Goal: Task Accomplishment & Management: Manage account settings

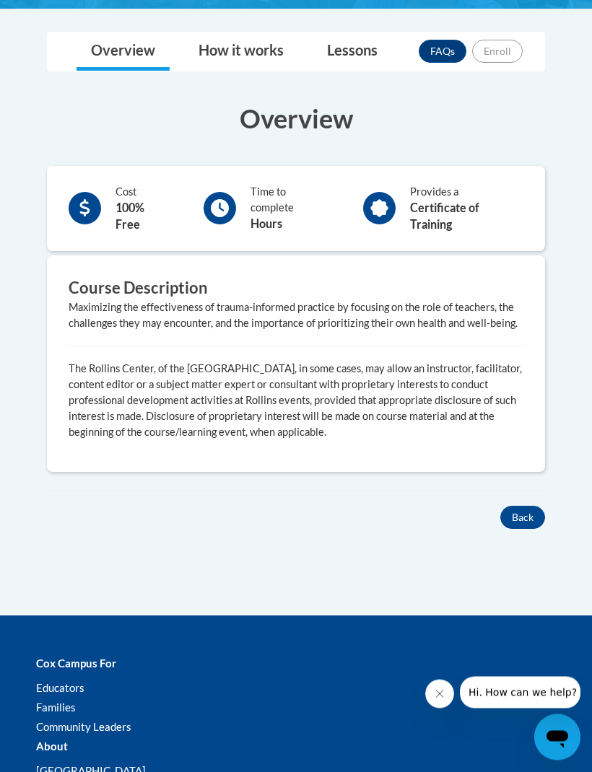
scroll to position [379, 0]
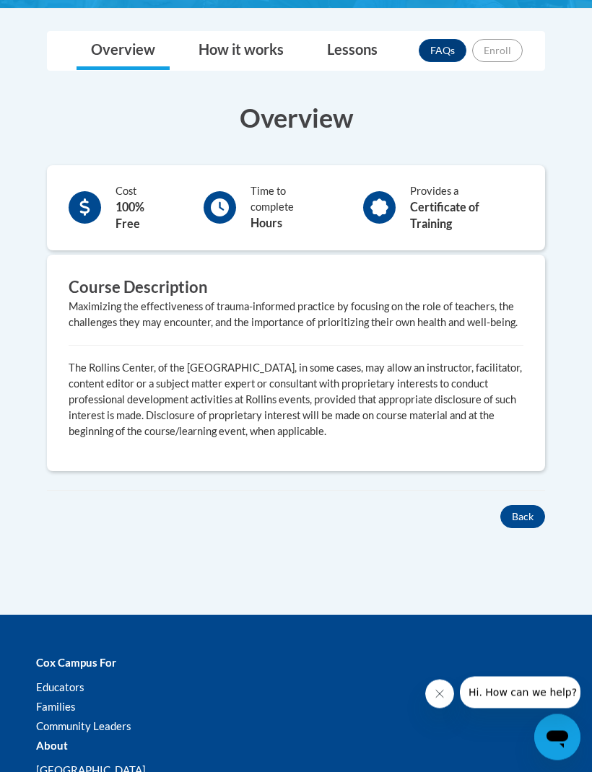
click at [519, 506] on button "Back" at bounding box center [522, 517] width 45 height 23
click at [527, 505] on button "Back" at bounding box center [522, 516] width 45 height 23
click at [531, 505] on button "Back" at bounding box center [522, 516] width 45 height 23
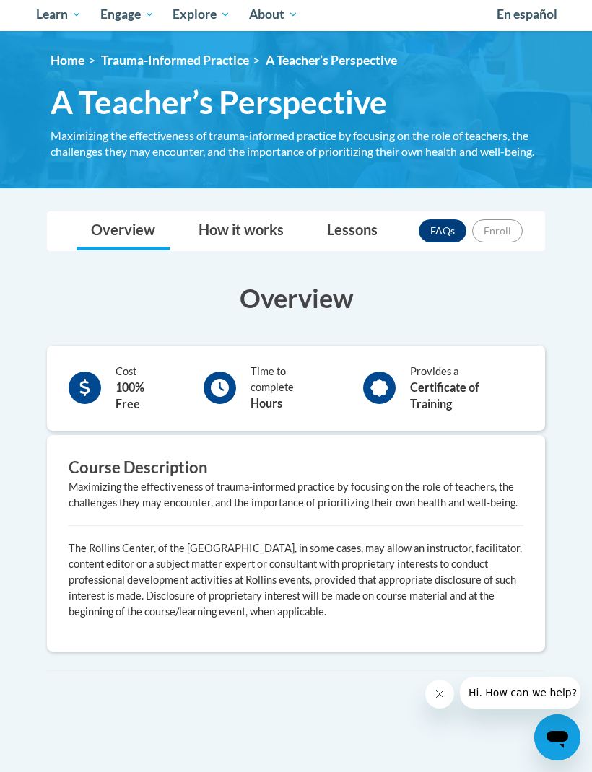
scroll to position [197, 0]
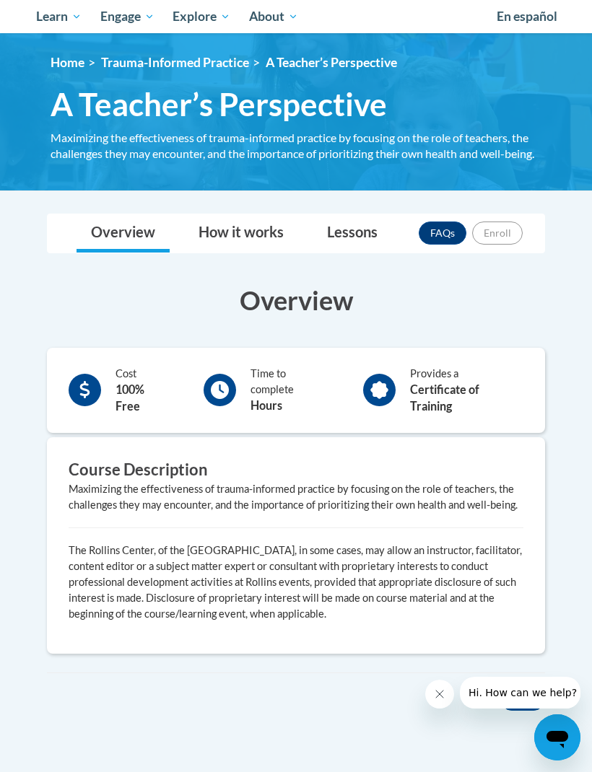
click at [533, 688] on button "Back" at bounding box center [522, 699] width 45 height 23
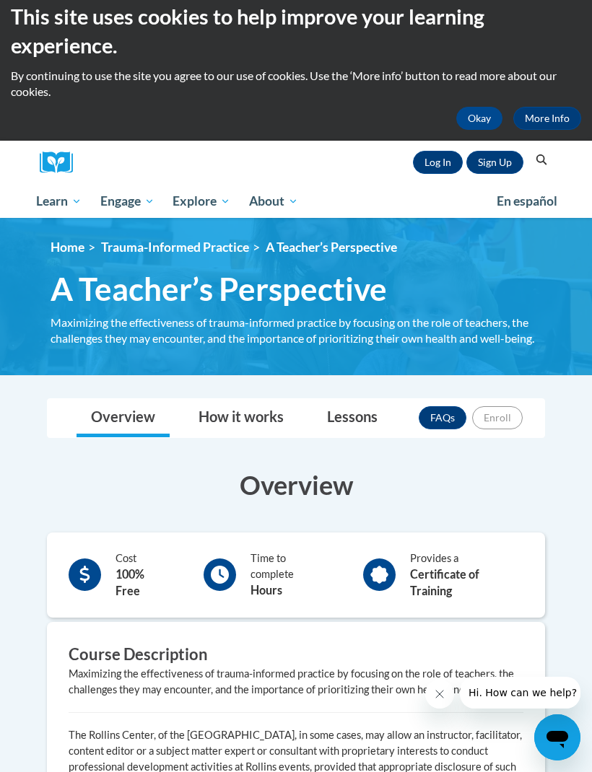
scroll to position [12, 0]
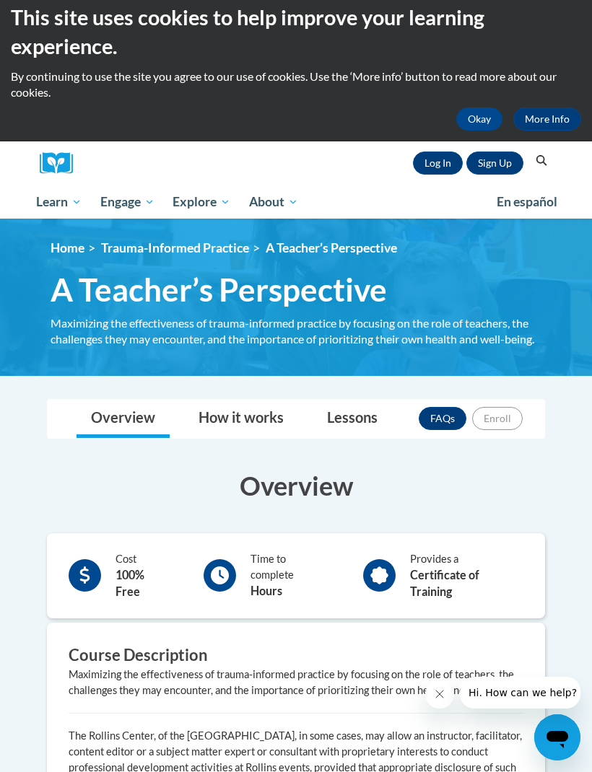
click at [434, 160] on link "Log In" at bounding box center [438, 163] width 50 height 23
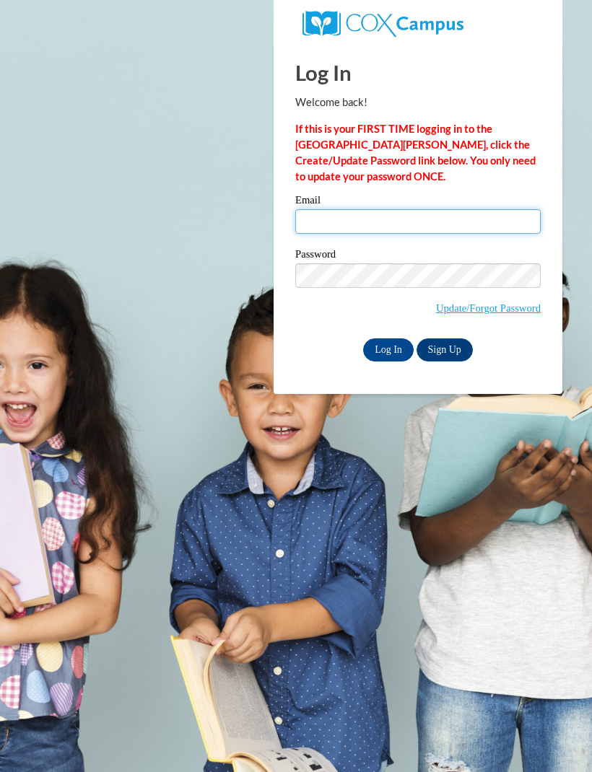
click at [384, 227] on input "Email" at bounding box center [417, 221] width 245 height 25
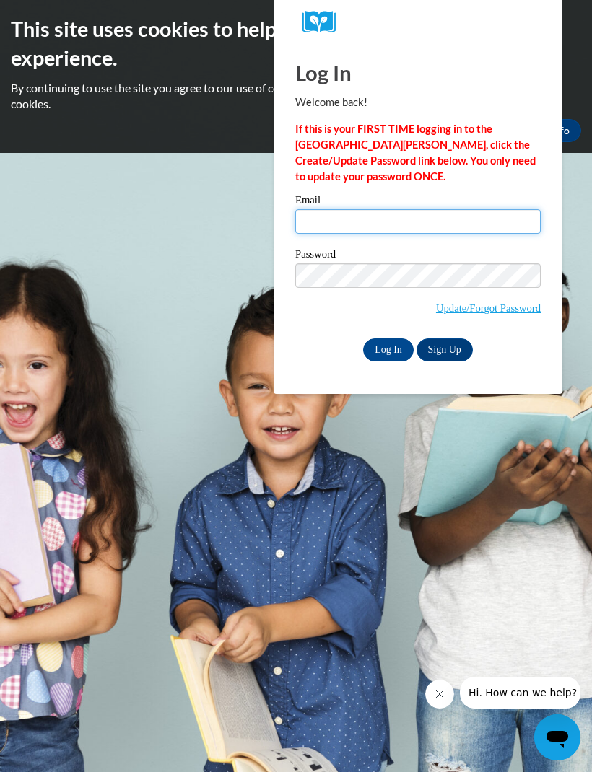
type input "phoenixsciwiz@yahoo.com"
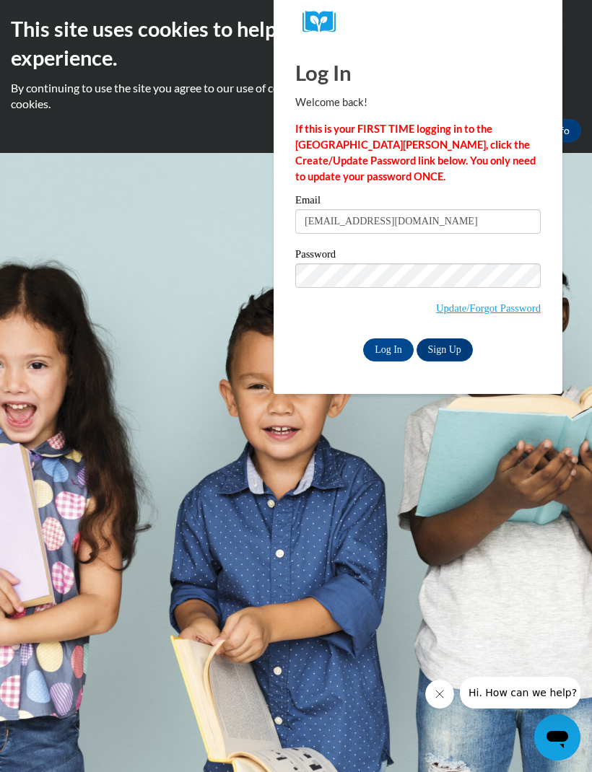
click at [388, 349] on input "Log In" at bounding box center [388, 350] width 51 height 23
click at [400, 357] on input "Log In" at bounding box center [388, 350] width 51 height 23
